Goal: Task Accomplishment & Management: Manage account settings

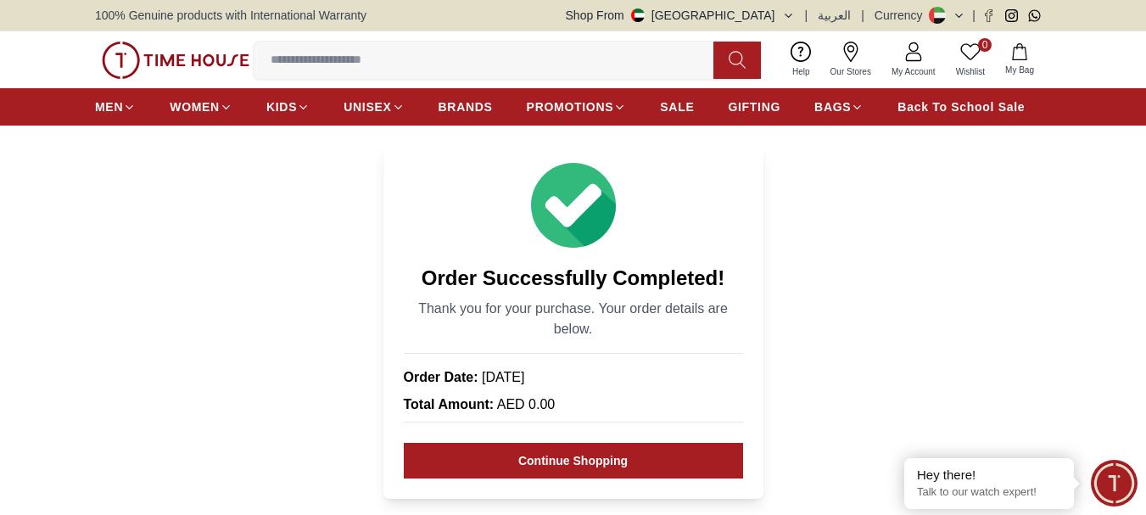
click at [916, 65] on span "My Account" at bounding box center [914, 71] width 58 height 13
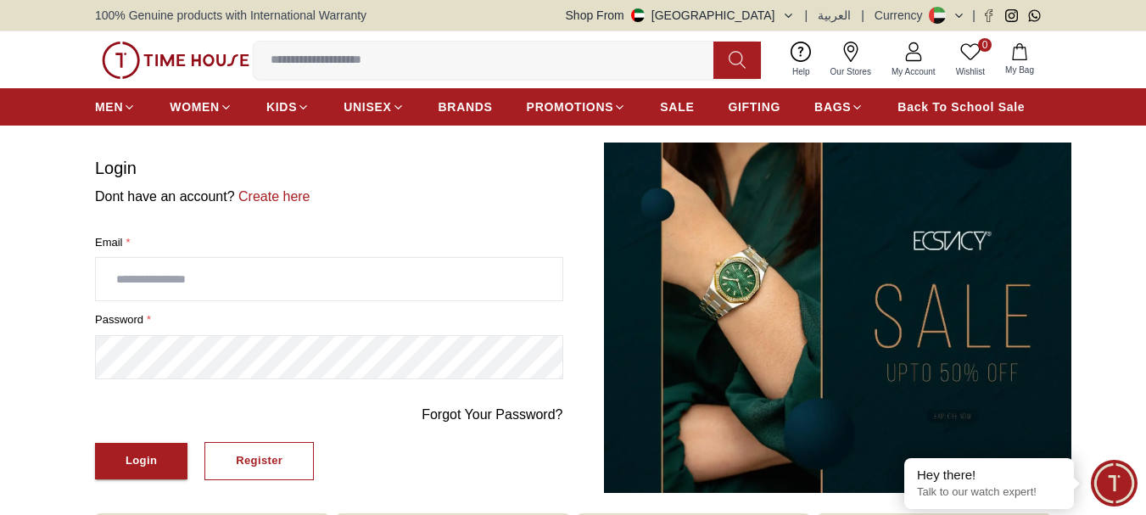
click at [913, 59] on icon at bounding box center [913, 52] width 20 height 20
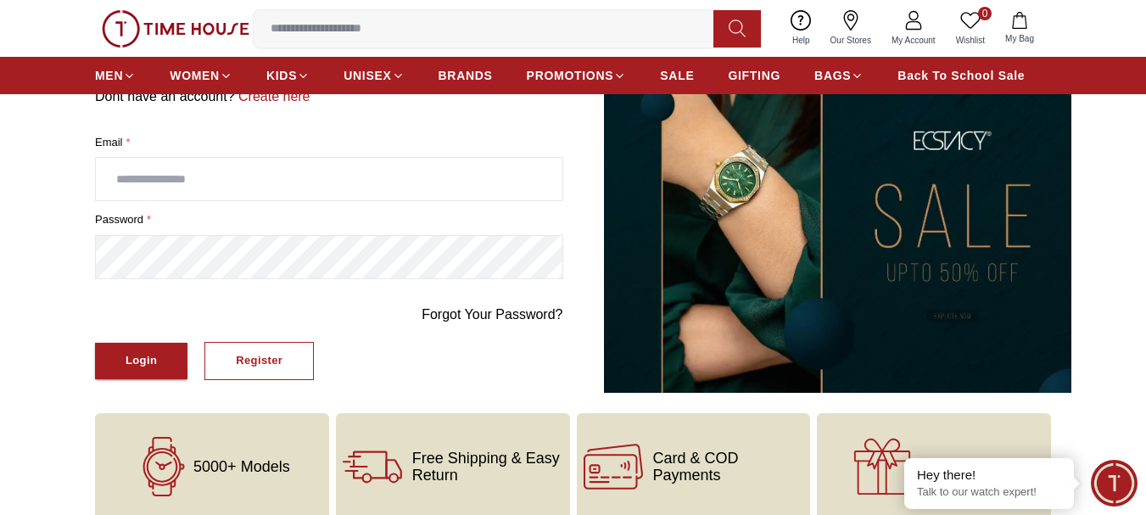
scroll to position [85, 0]
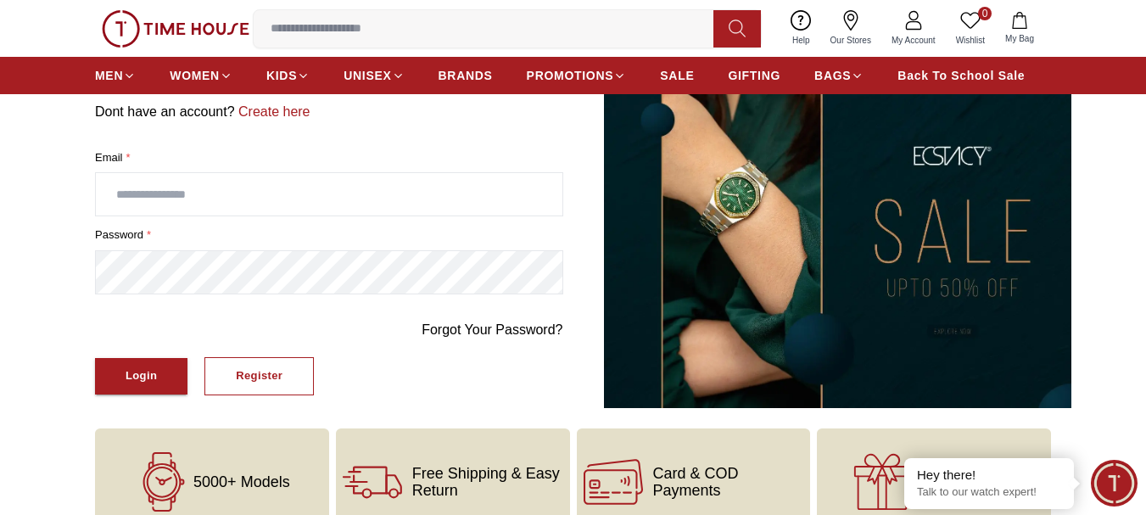
click at [260, 190] on input "text" at bounding box center [329, 194] width 466 height 42
click at [95, 358] on button "Login" at bounding box center [141, 376] width 92 height 36
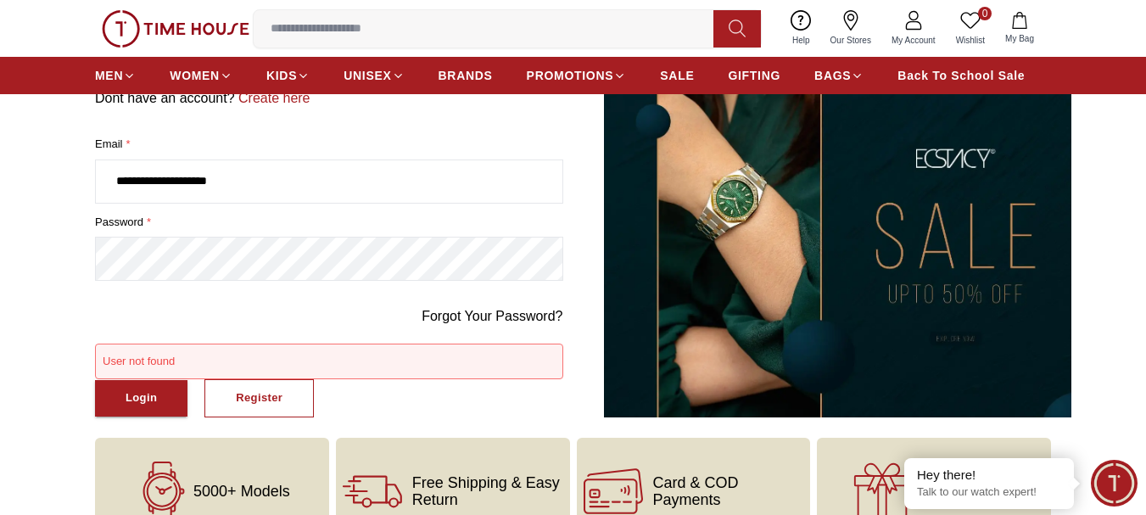
click at [295, 189] on input "**********" at bounding box center [329, 181] width 466 height 42
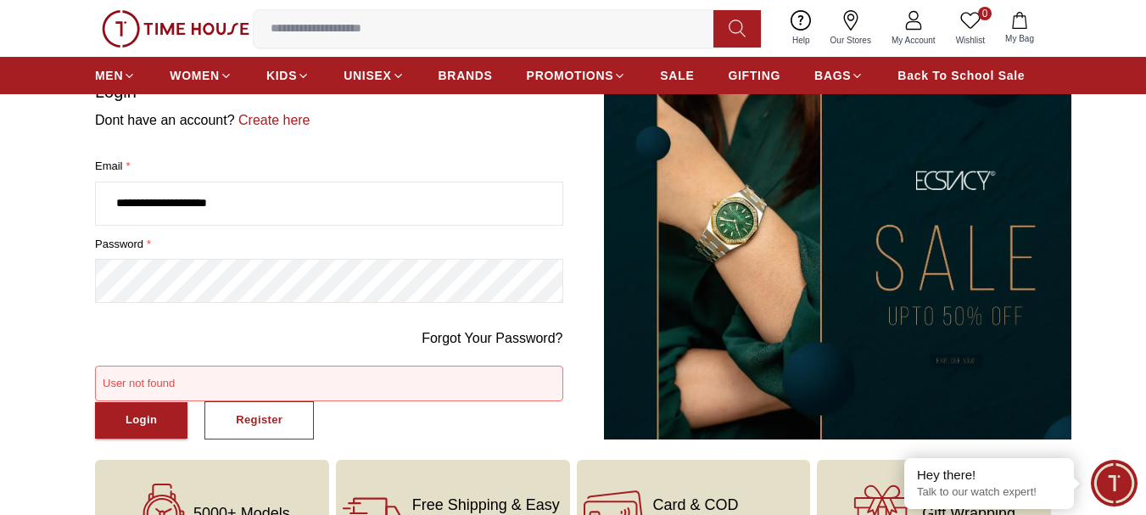
scroll to position [170, 0]
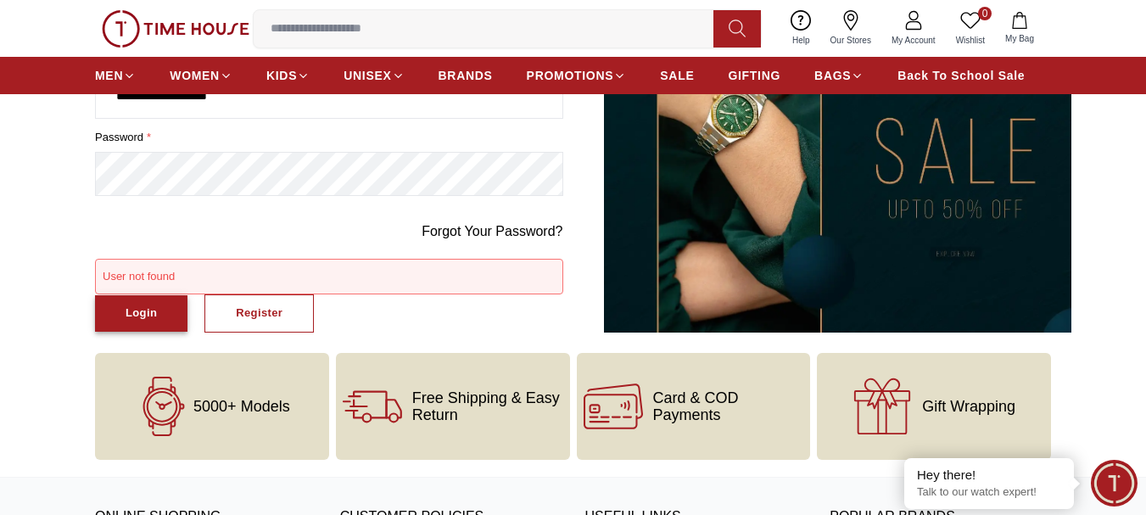
click at [135, 302] on button "Login" at bounding box center [141, 313] width 92 height 36
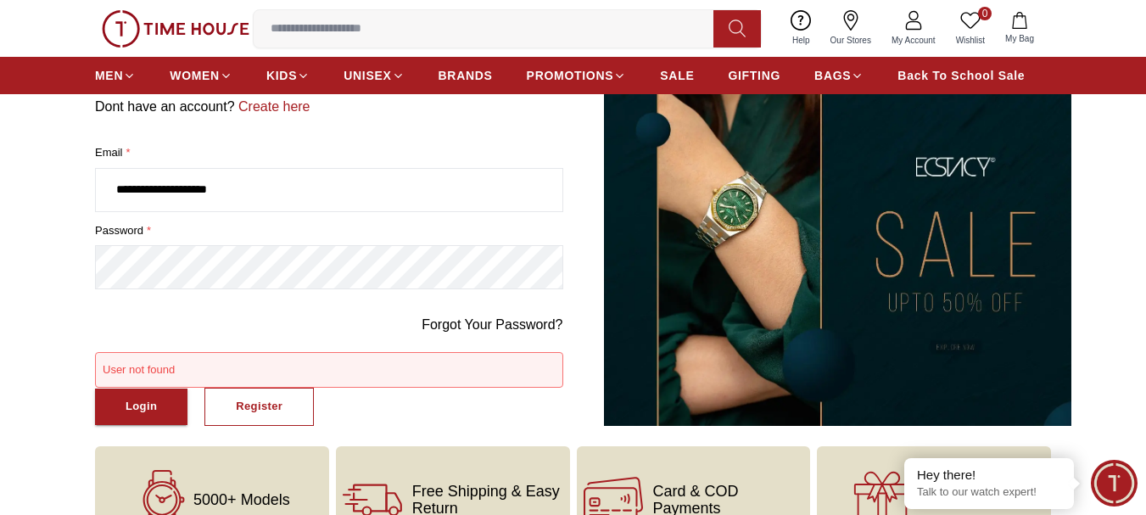
scroll to position [0, 0]
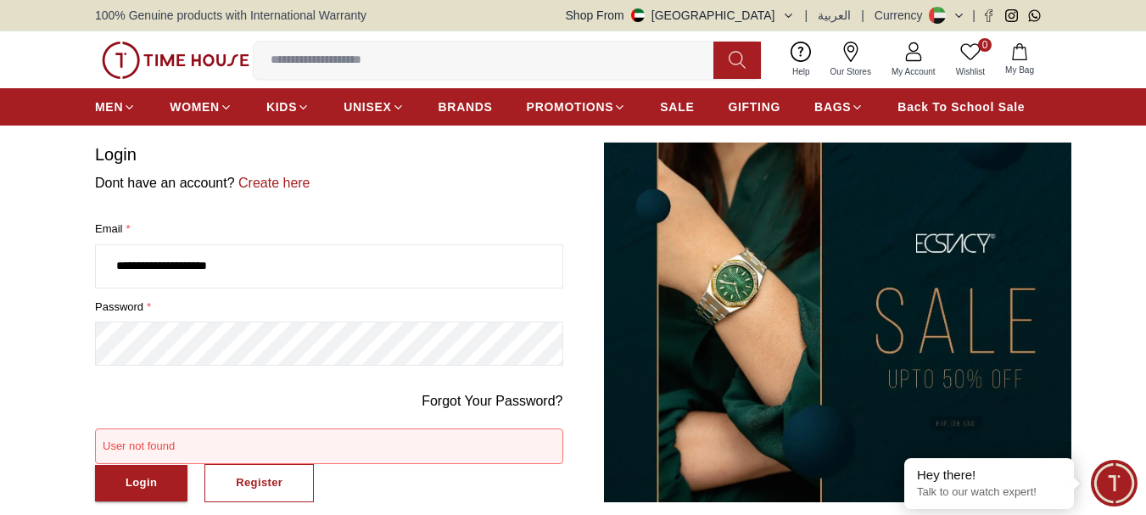
click at [355, 263] on input "**********" at bounding box center [329, 266] width 466 height 42
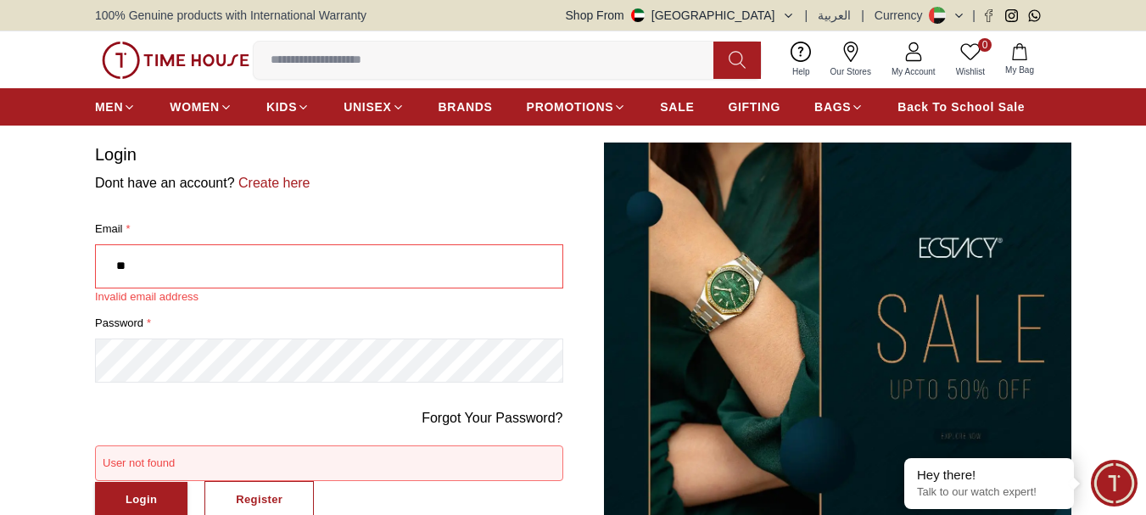
type input "*"
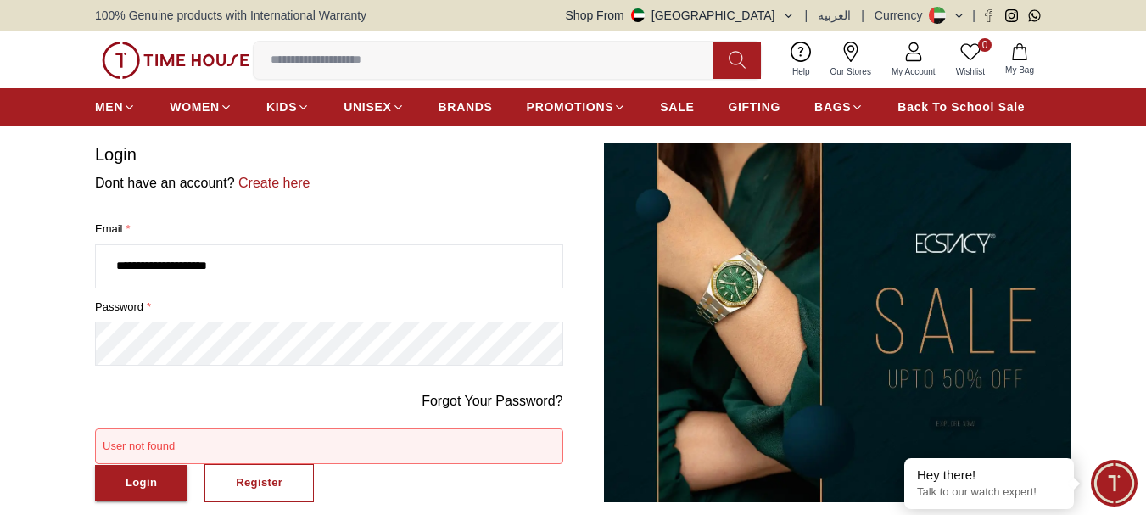
type input "**********"
click at [173, 477] on button "Login" at bounding box center [141, 483] width 92 height 36
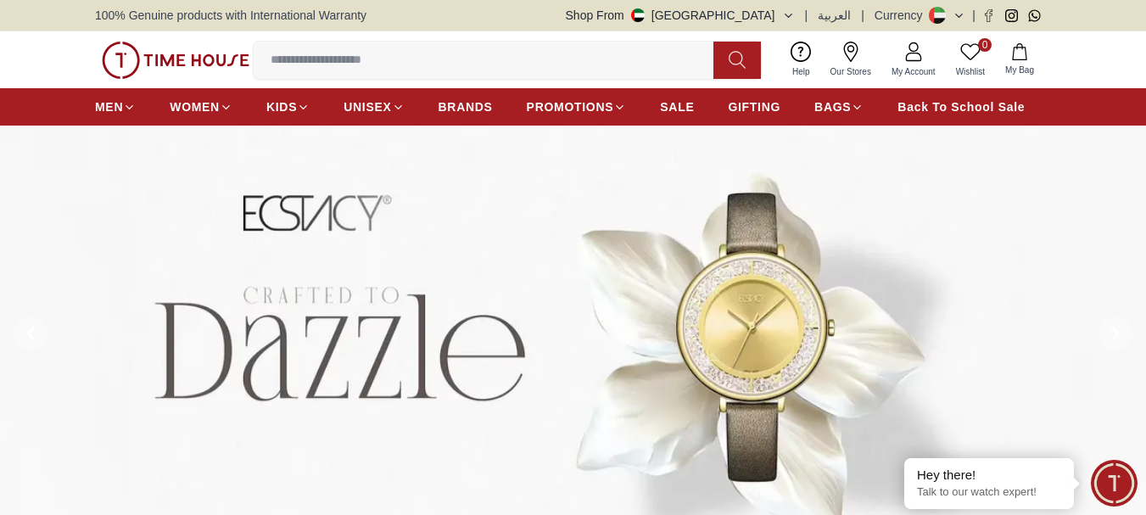
click at [900, 56] on link "My Account" at bounding box center [913, 59] width 64 height 43
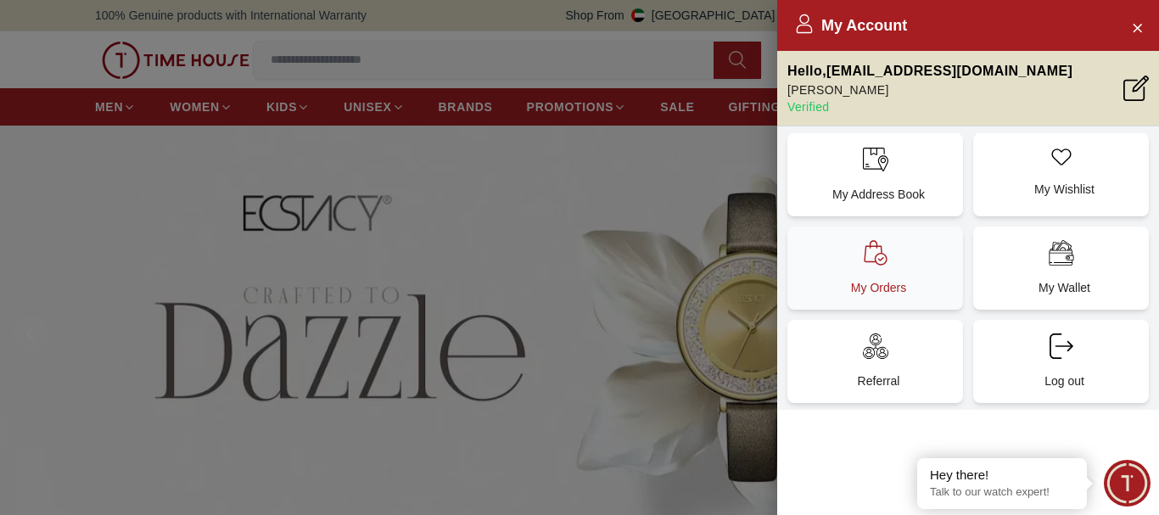
click at [907, 264] on div "My Orders" at bounding box center [875, 267] width 176 height 83
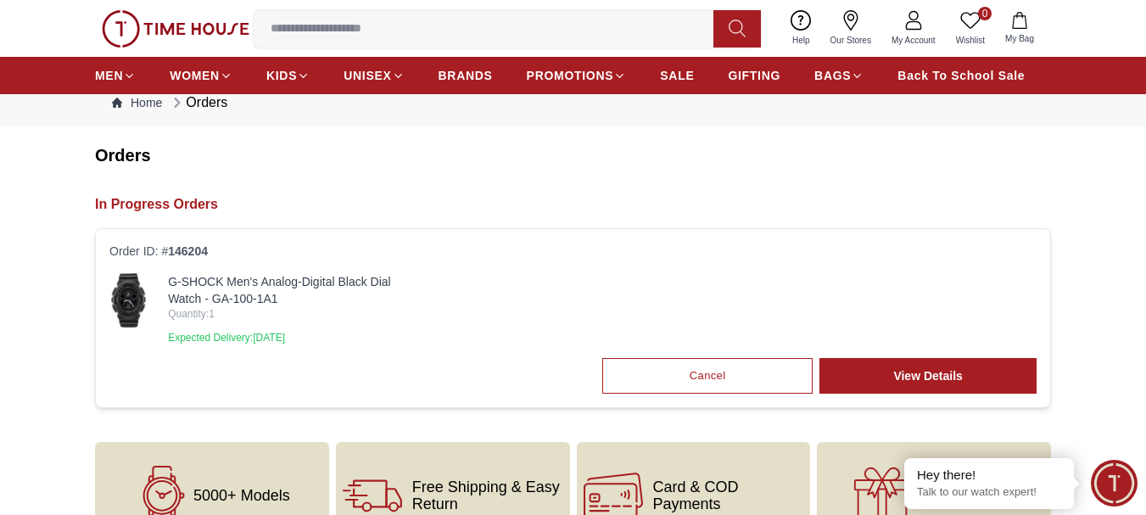
scroll to position [85, 0]
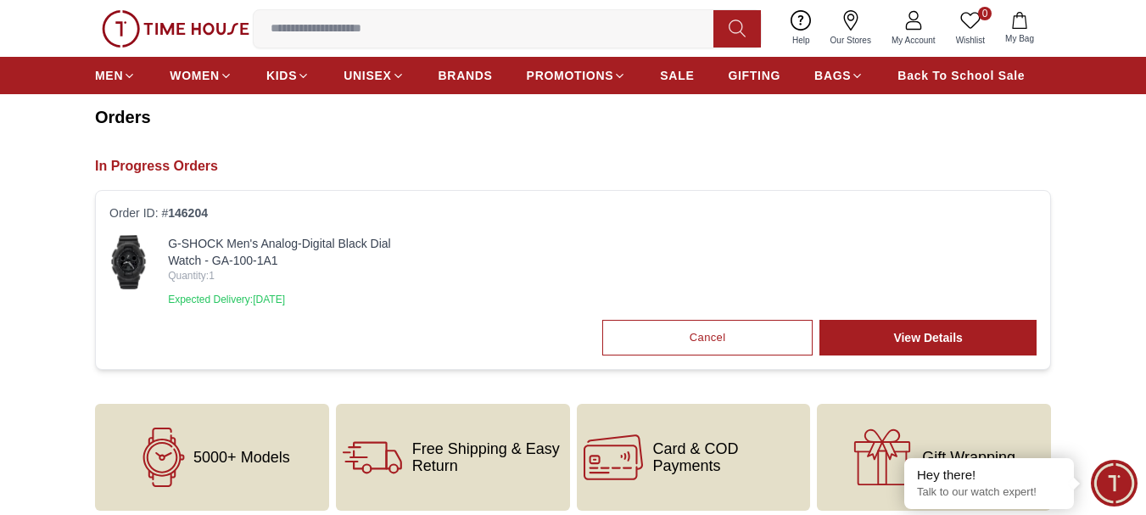
click at [127, 263] on img at bounding box center [128, 262] width 38 height 54
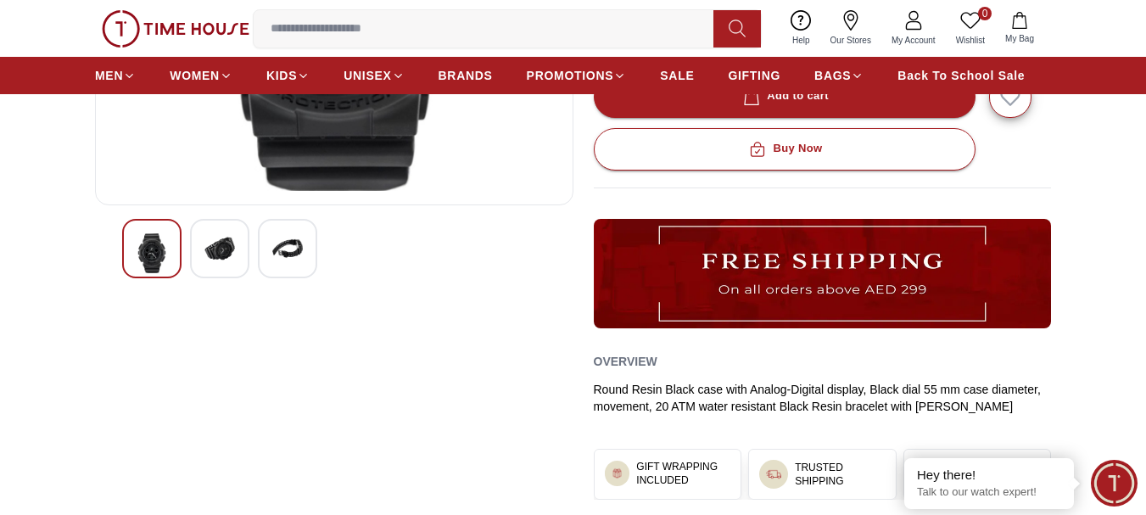
scroll to position [424, 0]
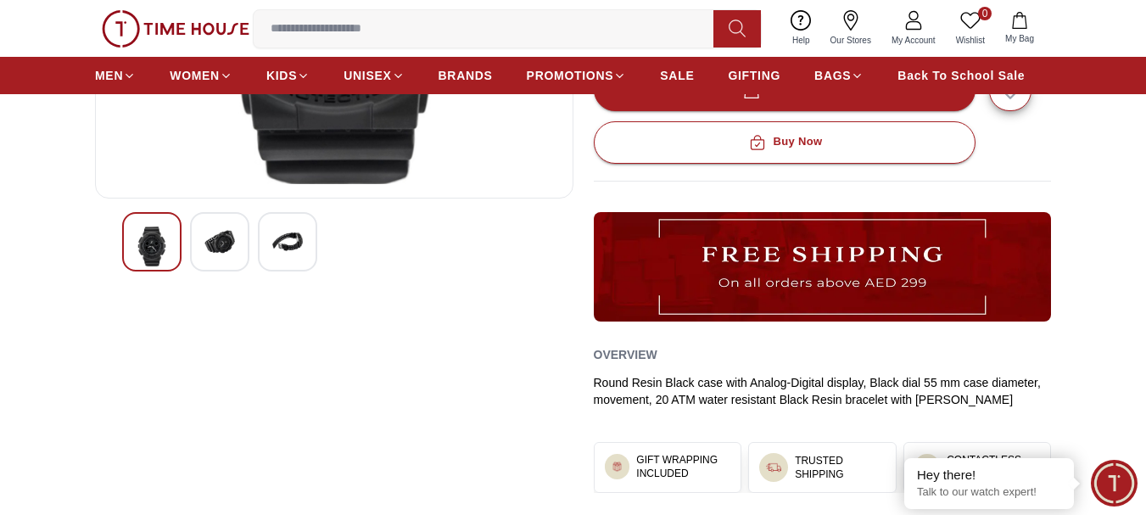
click at [209, 236] on img at bounding box center [219, 241] width 31 height 31
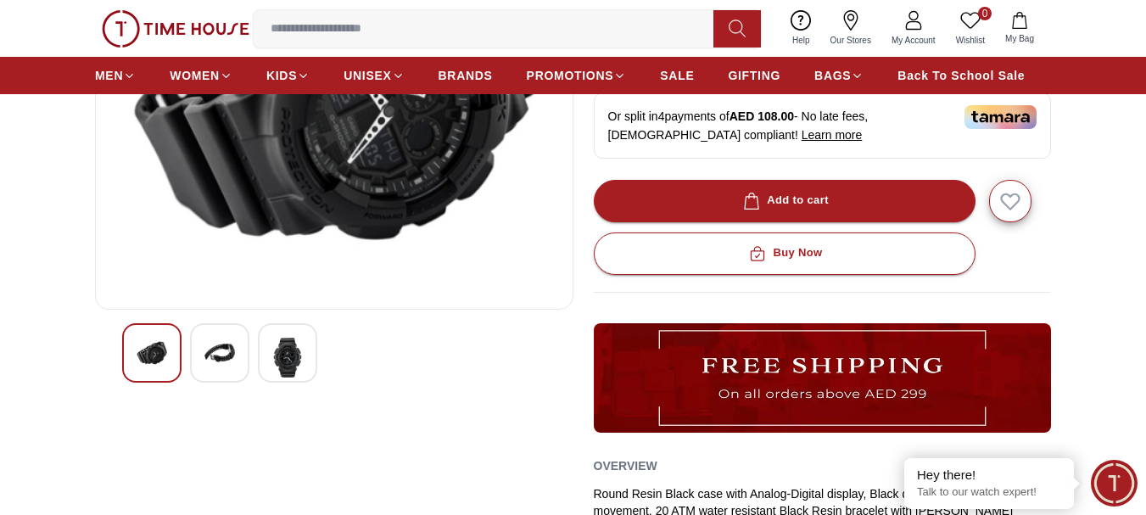
scroll to position [339, 0]
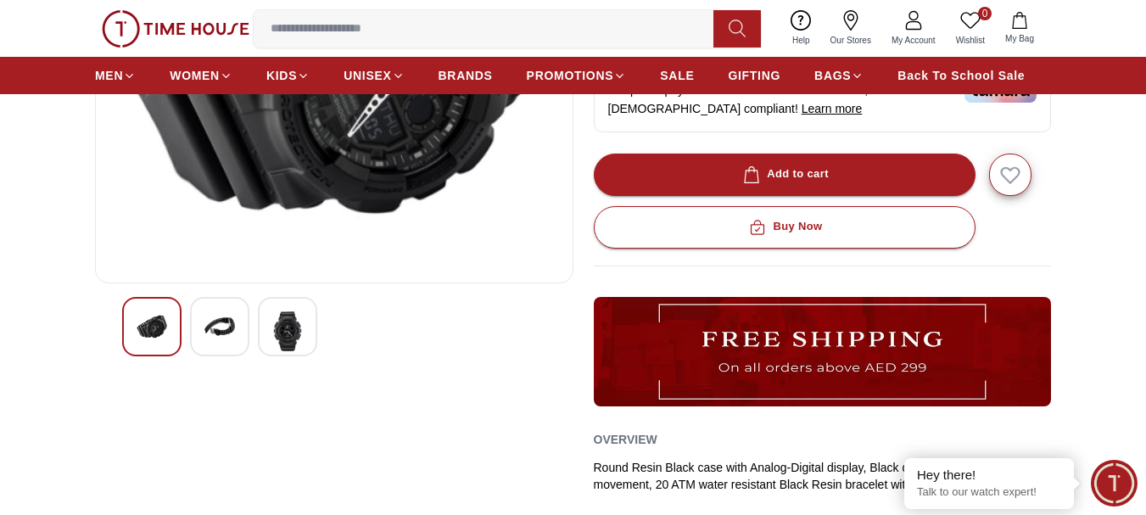
click at [300, 327] on img at bounding box center [287, 331] width 31 height 40
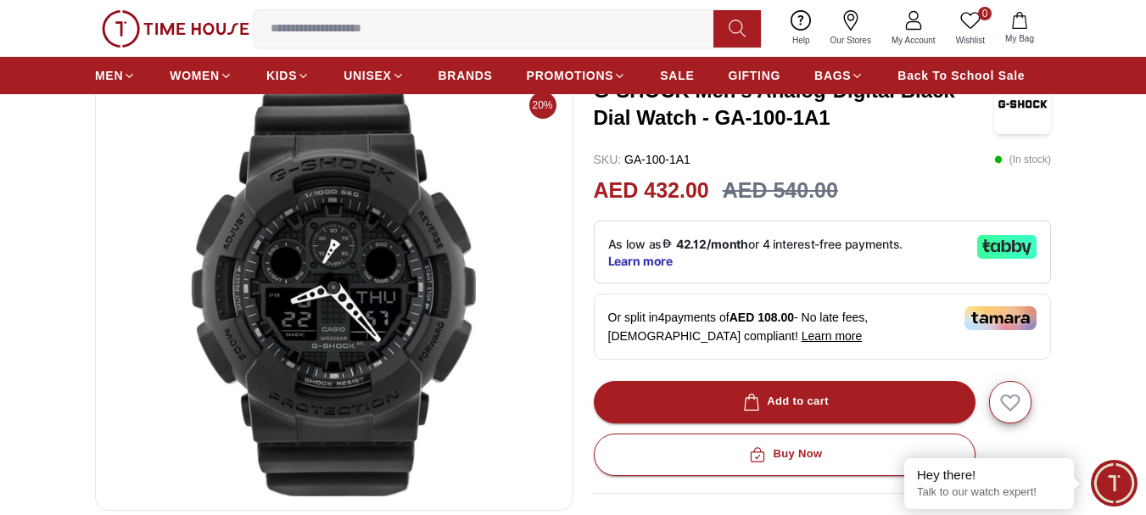
scroll to position [0, 0]
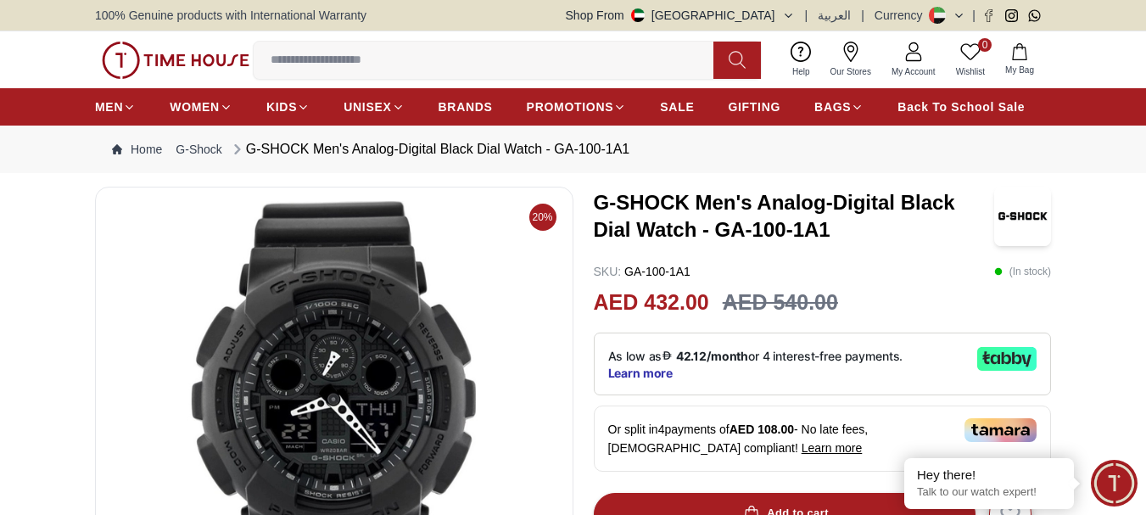
click at [532, 54] on input at bounding box center [490, 60] width 473 height 34
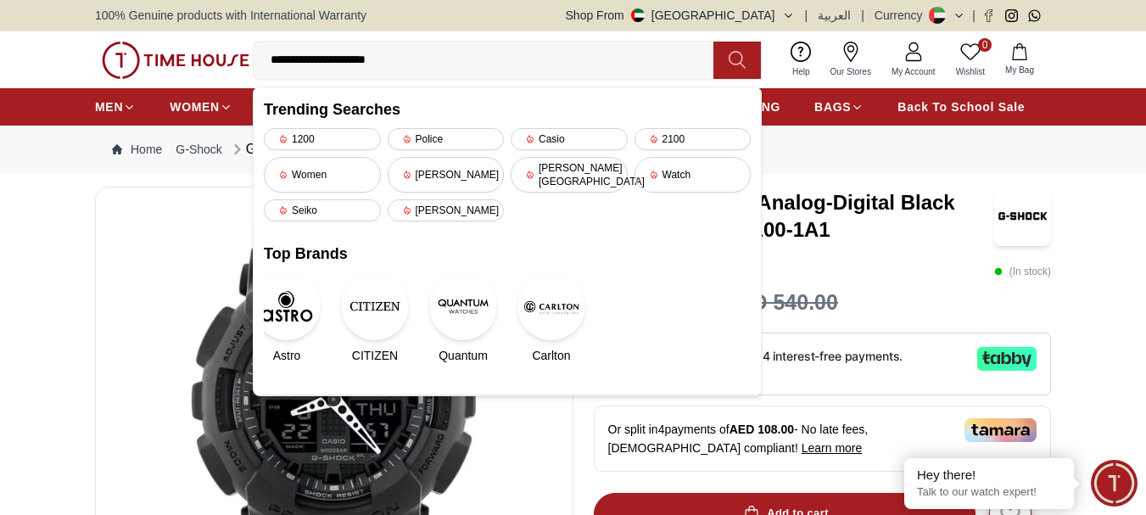
type input "**********"
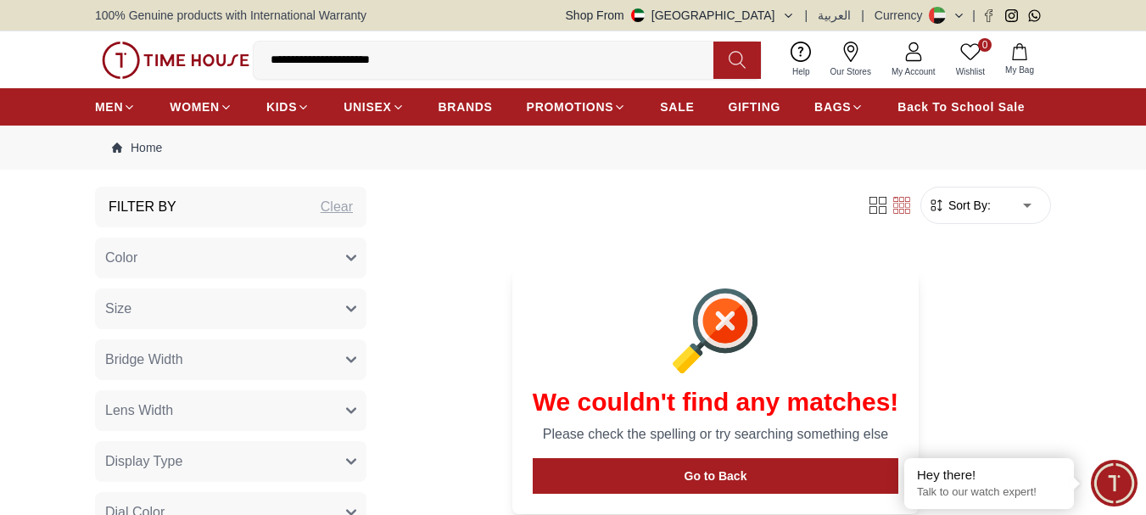
click at [151, 263] on button "Color" at bounding box center [230, 257] width 271 height 41
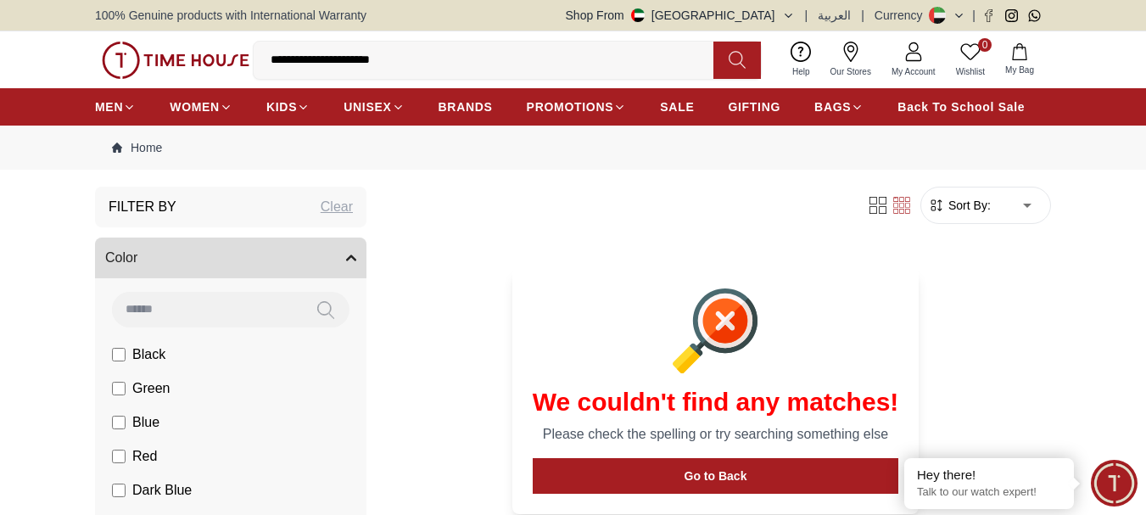
click at [695, 220] on div "Filter Sort By: ​ ****** ​" at bounding box center [715, 205] width 671 height 37
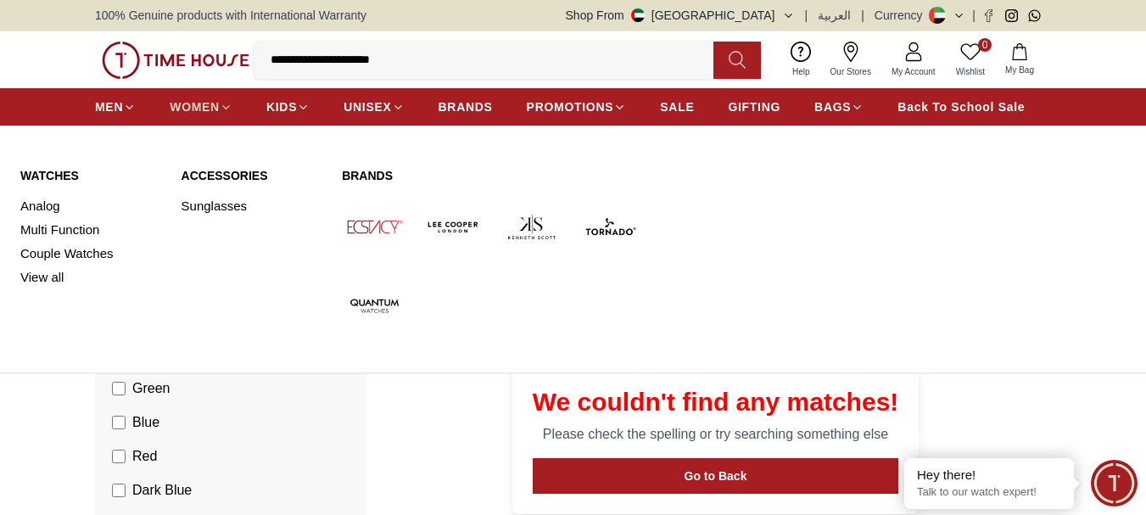
click at [194, 102] on span "WOMEN" at bounding box center [195, 106] width 50 height 17
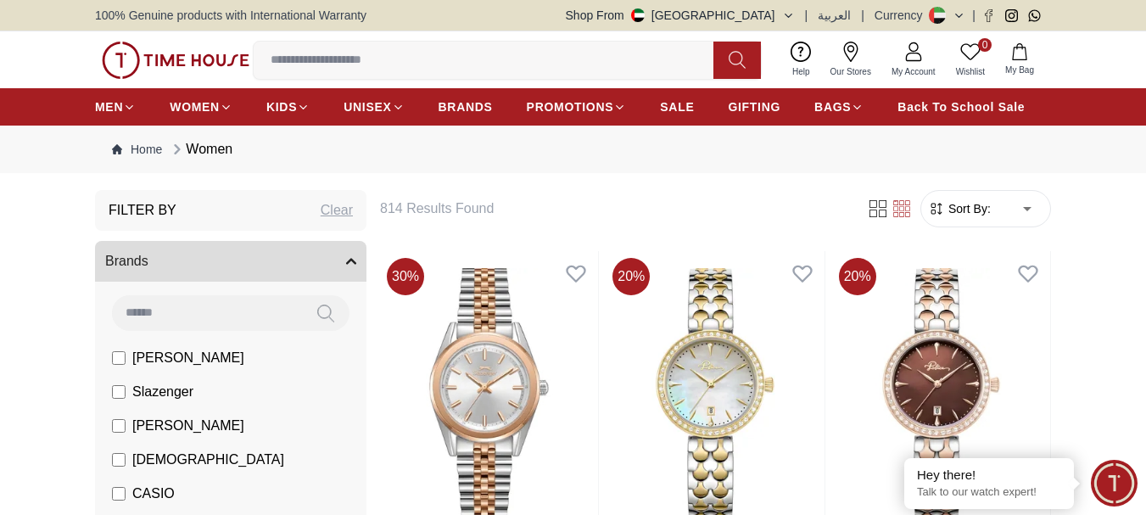
click at [243, 298] on input at bounding box center [207, 312] width 190 height 34
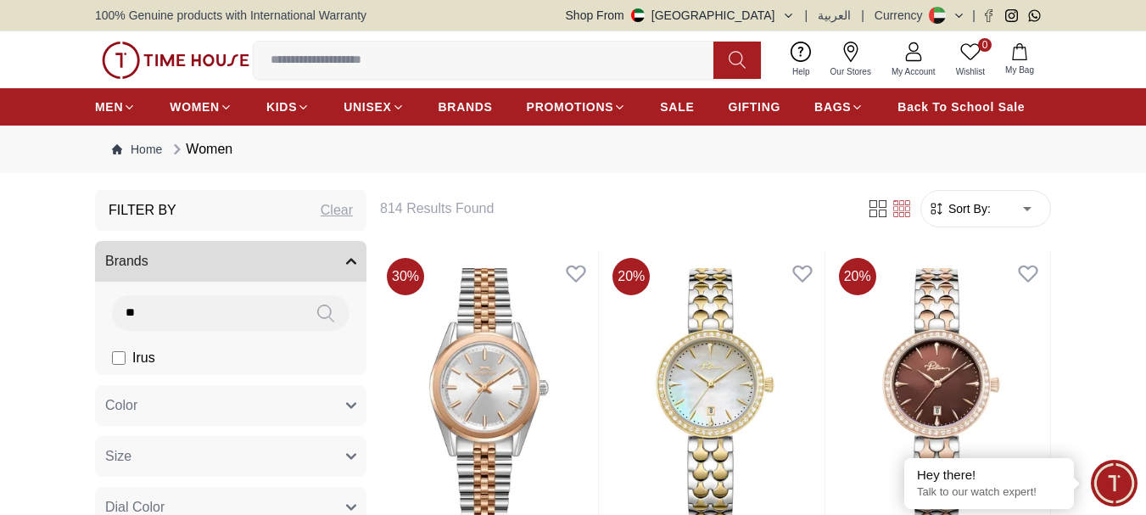
type input "*"
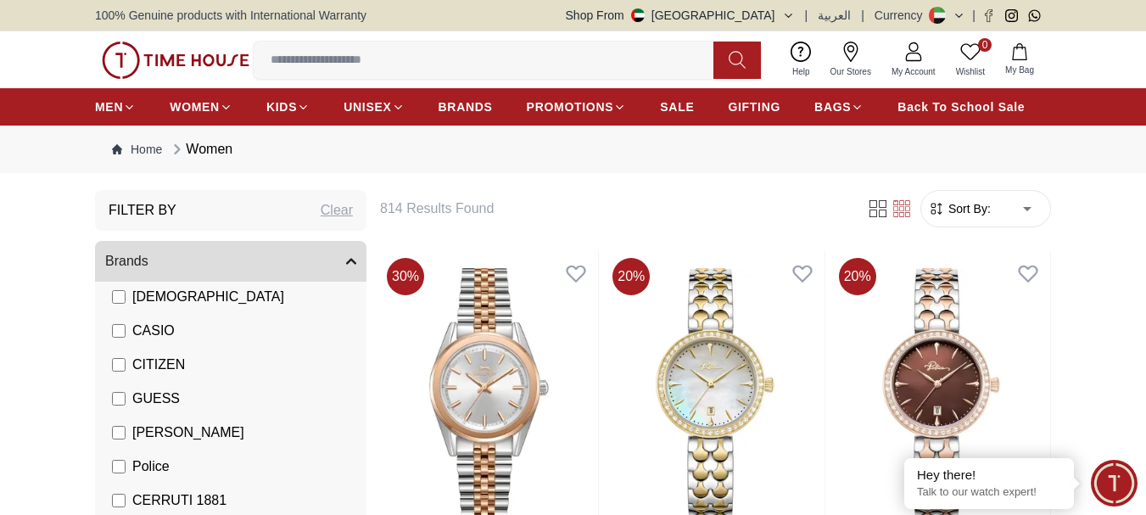
scroll to position [170, 0]
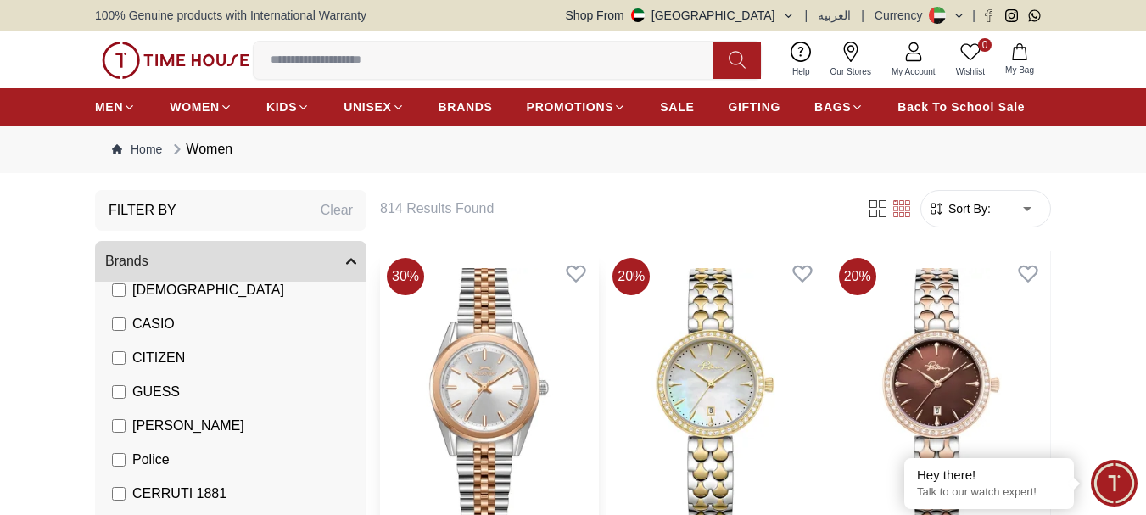
click at [388, 349] on img at bounding box center [489, 395] width 218 height 288
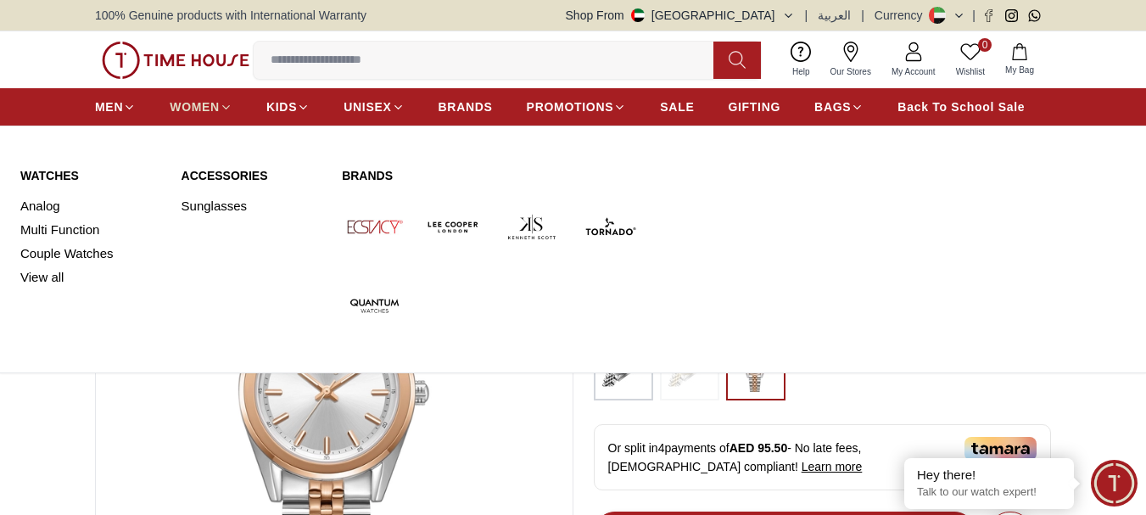
click at [226, 103] on icon at bounding box center [226, 107] width 13 height 13
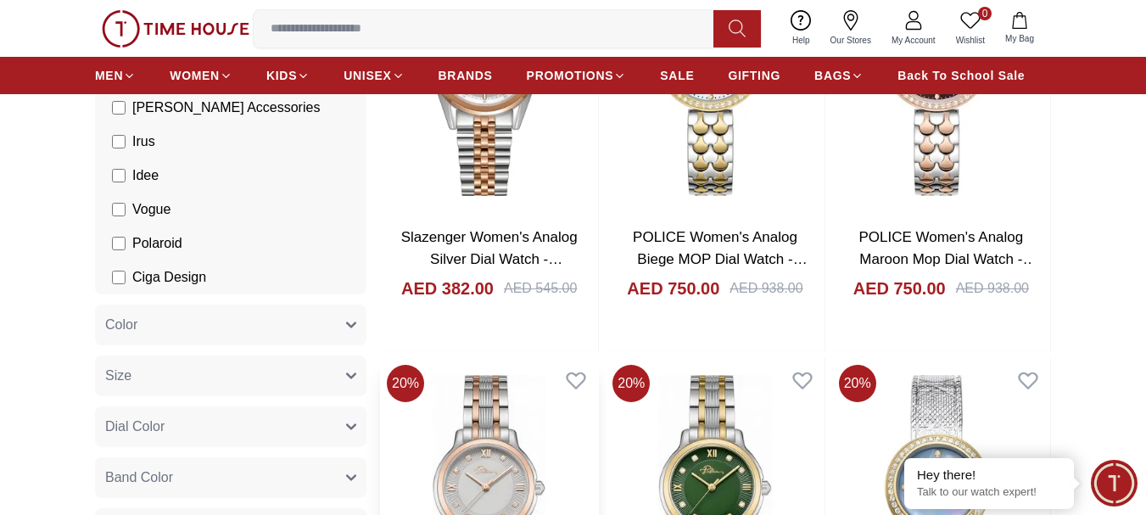
scroll to position [509, 0]
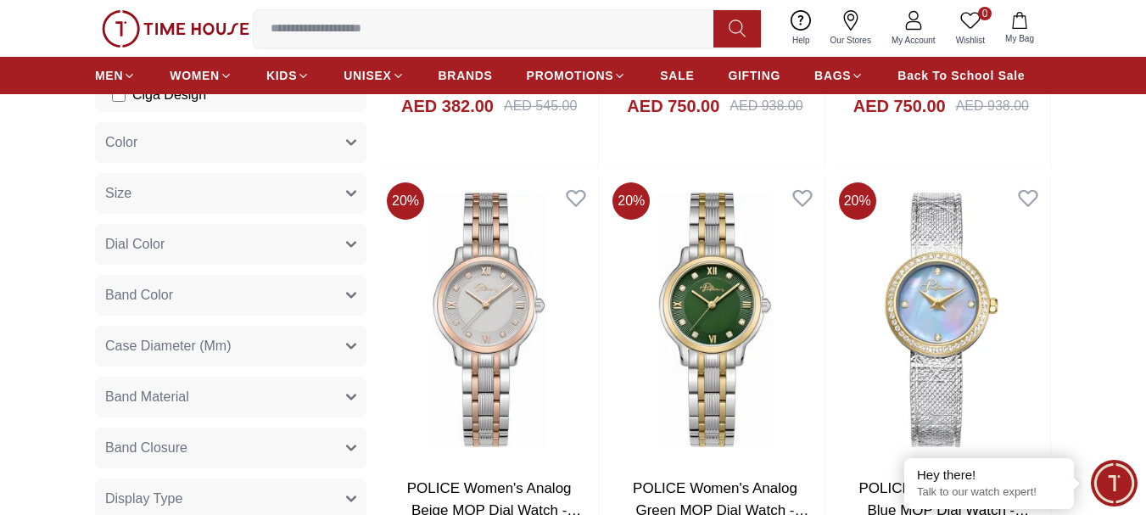
click at [199, 248] on button "Dial Color" at bounding box center [230, 244] width 271 height 41
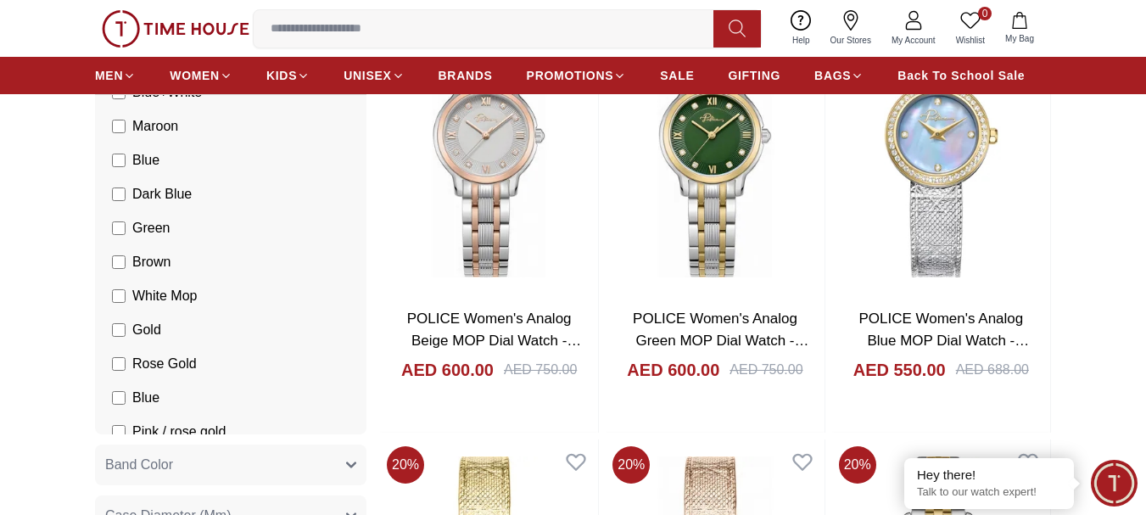
scroll to position [1611, 0]
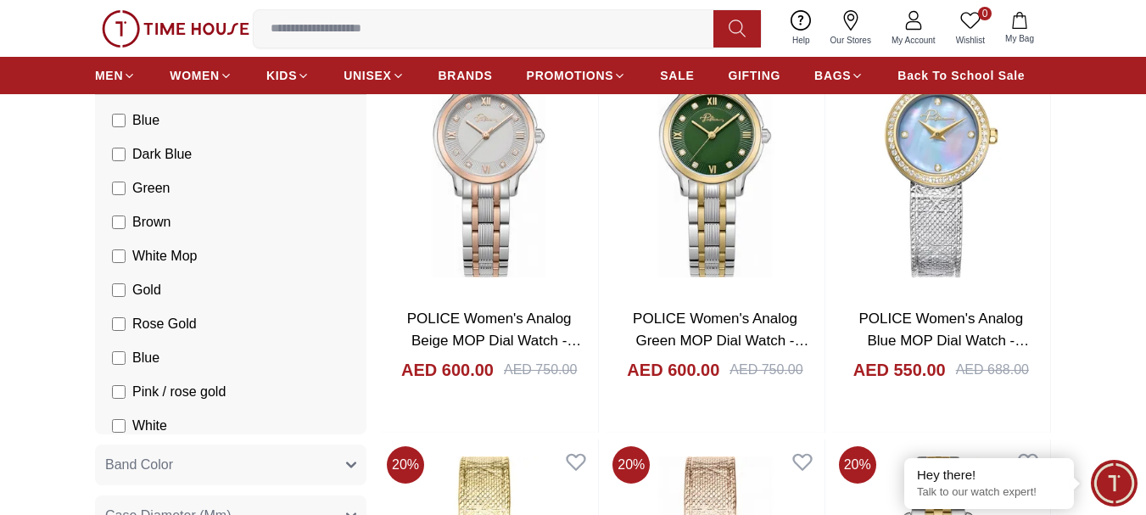
click at [0, 0] on span "Rose Gold" at bounding box center [0, 0] width 0 height 0
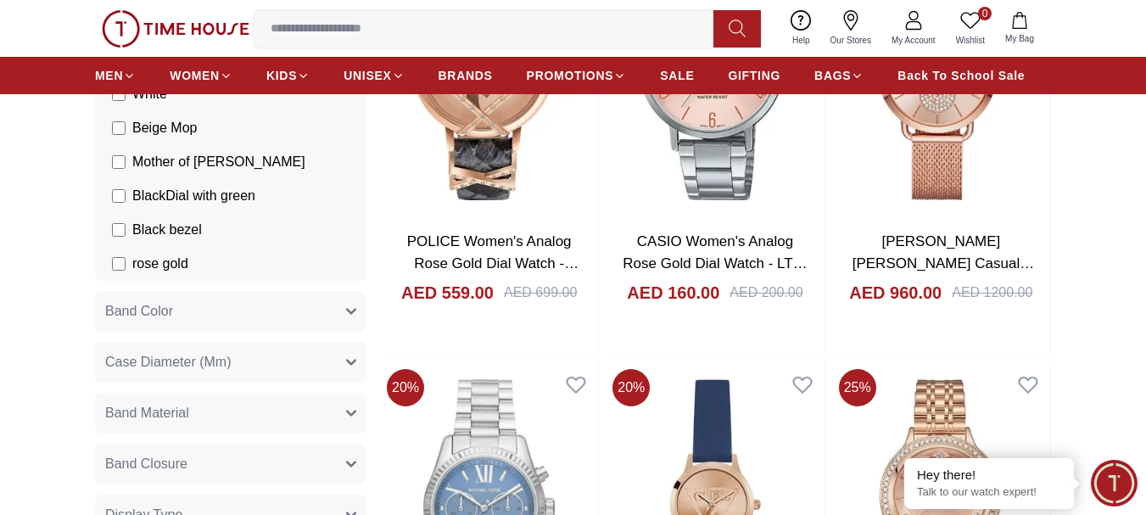
scroll to position [1111, 0]
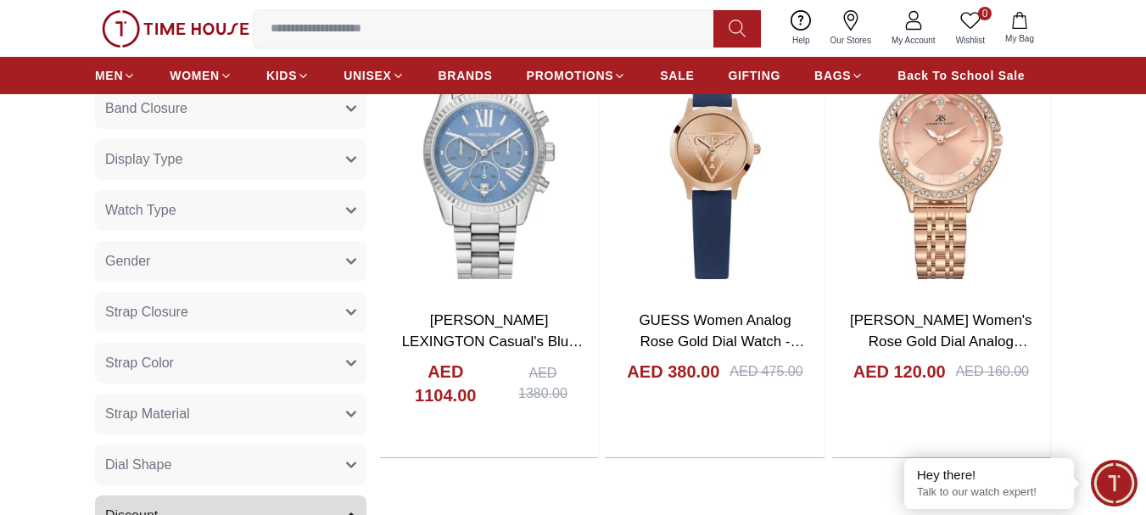
click at [248, 358] on button "Strap Color" at bounding box center [230, 363] width 271 height 41
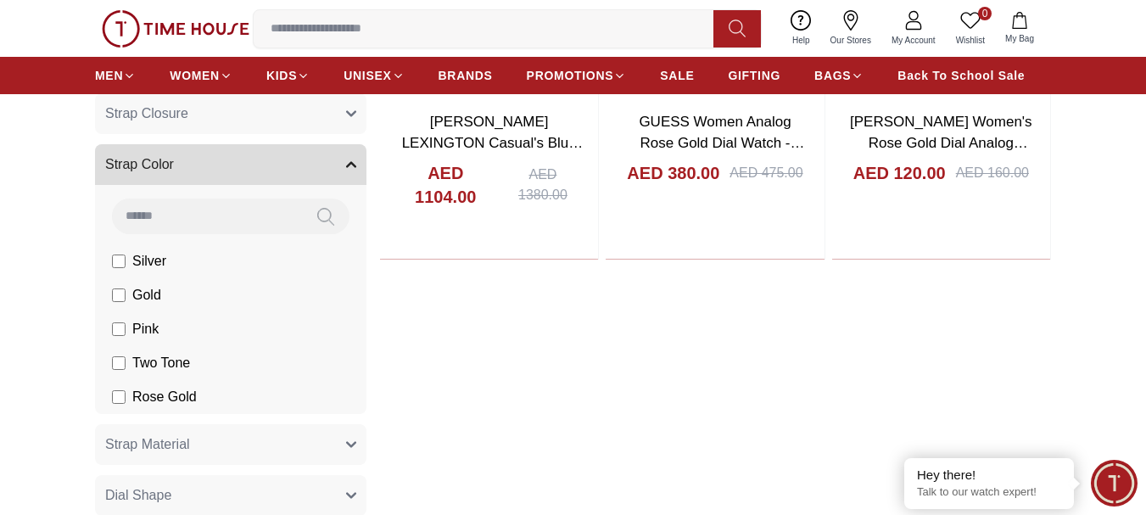
scroll to position [1365, 0]
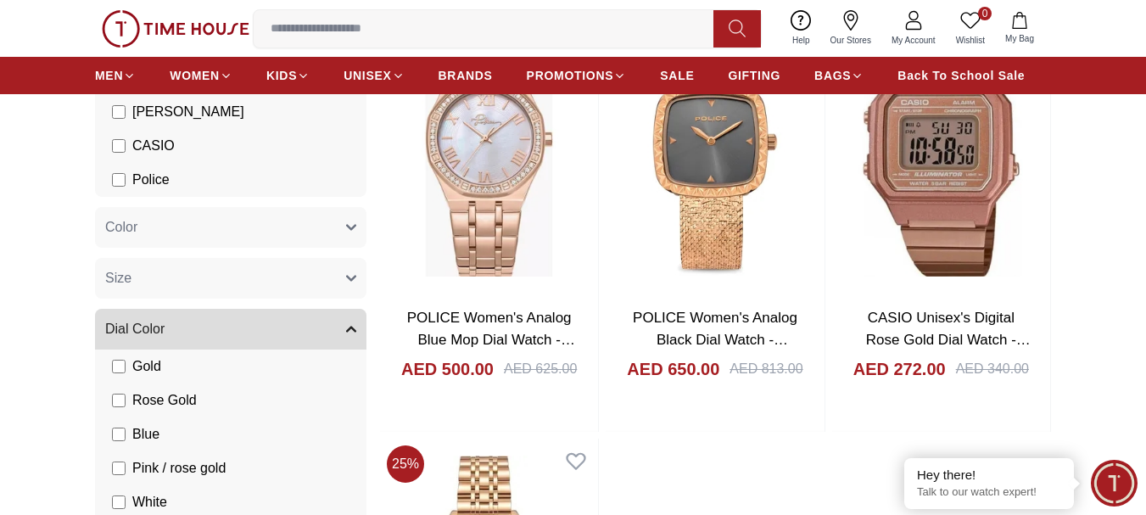
click at [0, 0] on span "Rose Gold" at bounding box center [0, 0] width 0 height 0
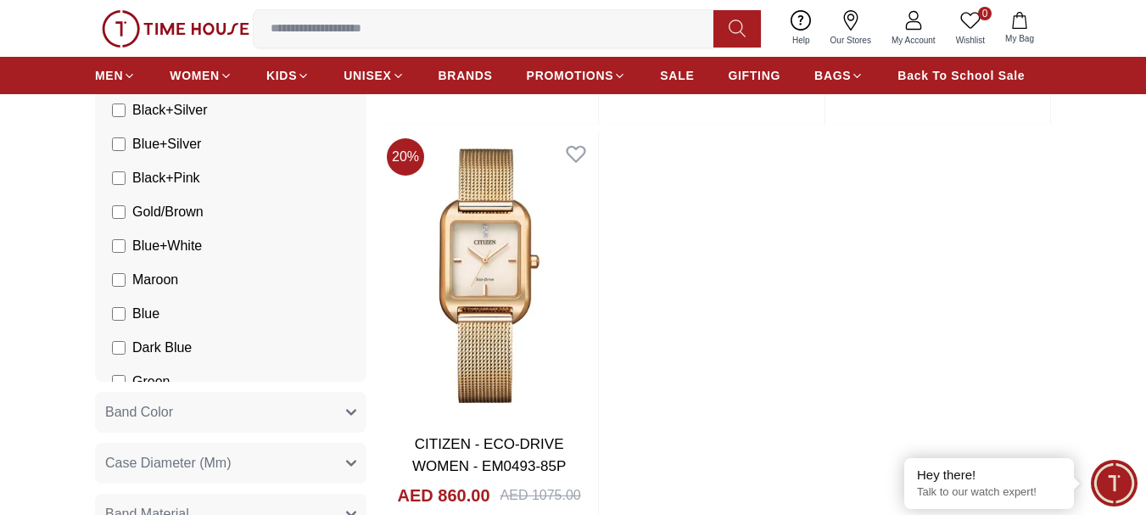
scroll to position [254, 0]
